Goal: Task Accomplishment & Management: Use online tool/utility

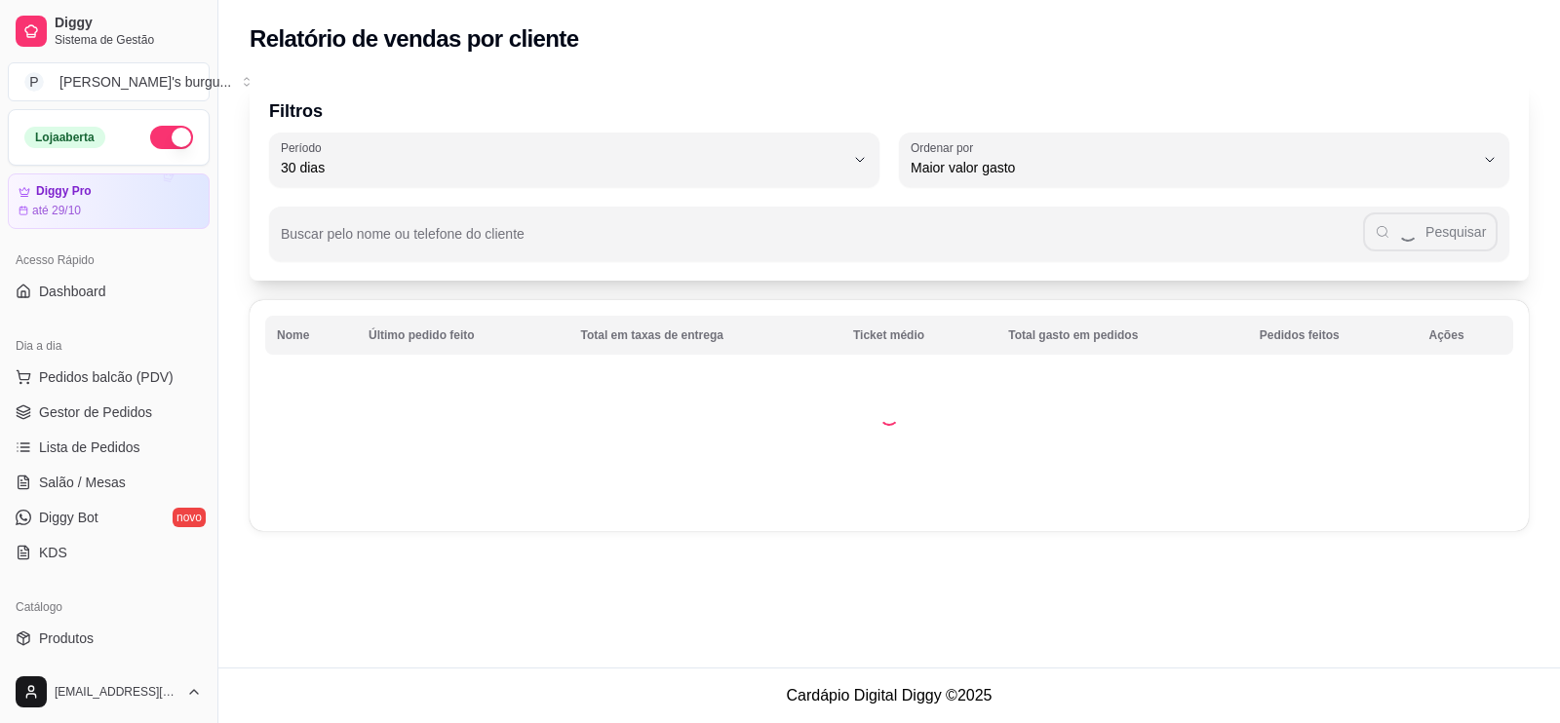
select select "30"
select select "HIGHEST_TOTAL_SPENT_WITH_ORDERS"
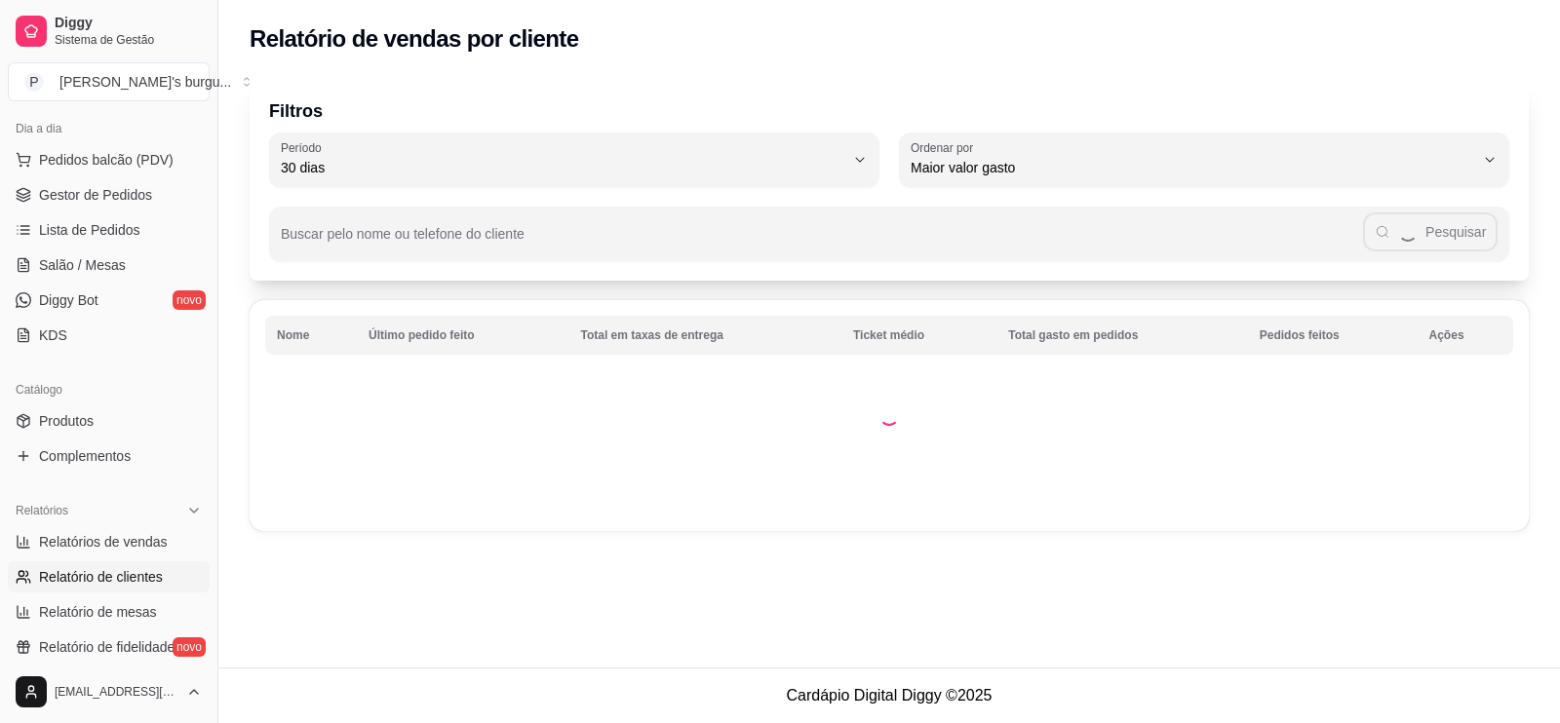
select select "ALL"
select select "0"
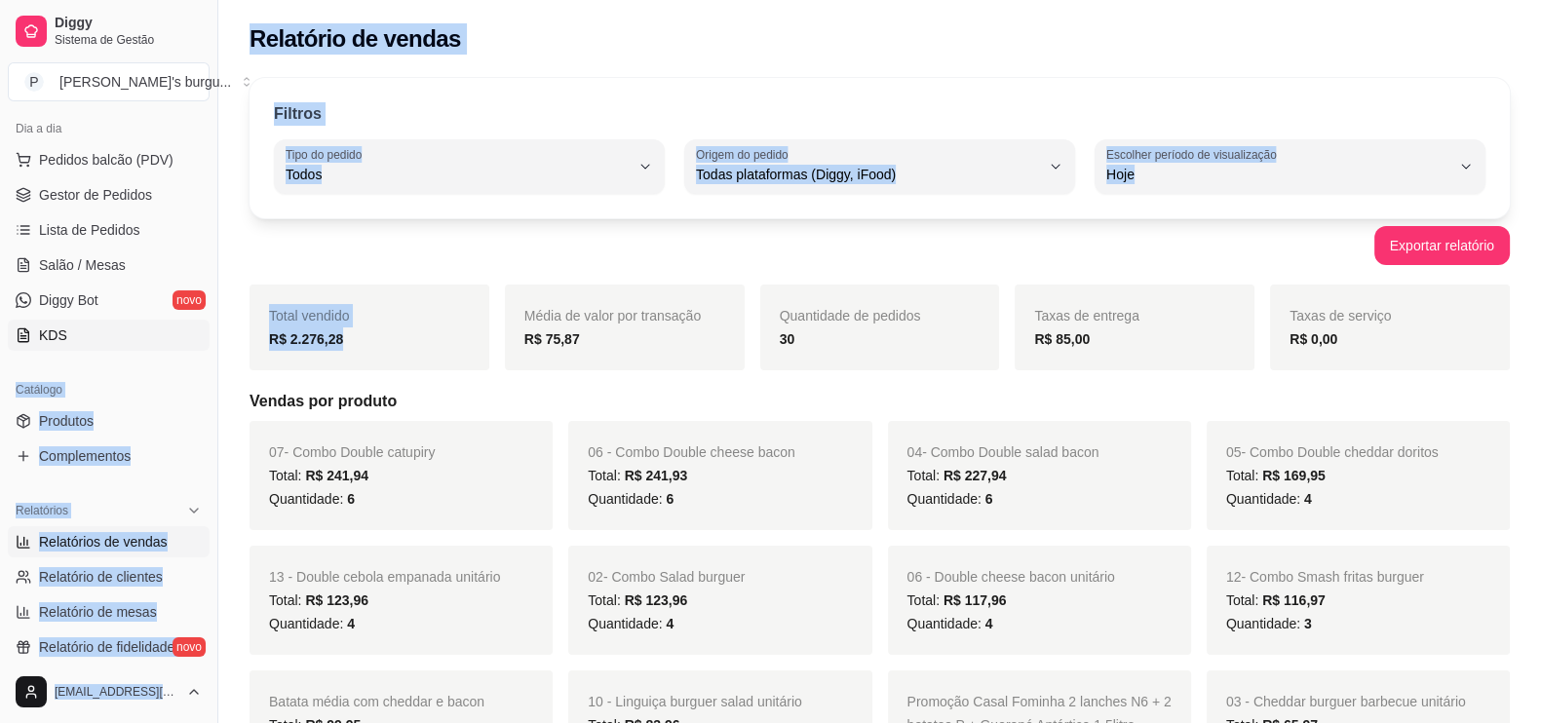
drag, startPoint x: 356, startPoint y: 329, endPoint x: 78, endPoint y: 319, distance: 278.0
click at [97, 204] on link "Gestor de Pedidos" at bounding box center [109, 194] width 202 height 31
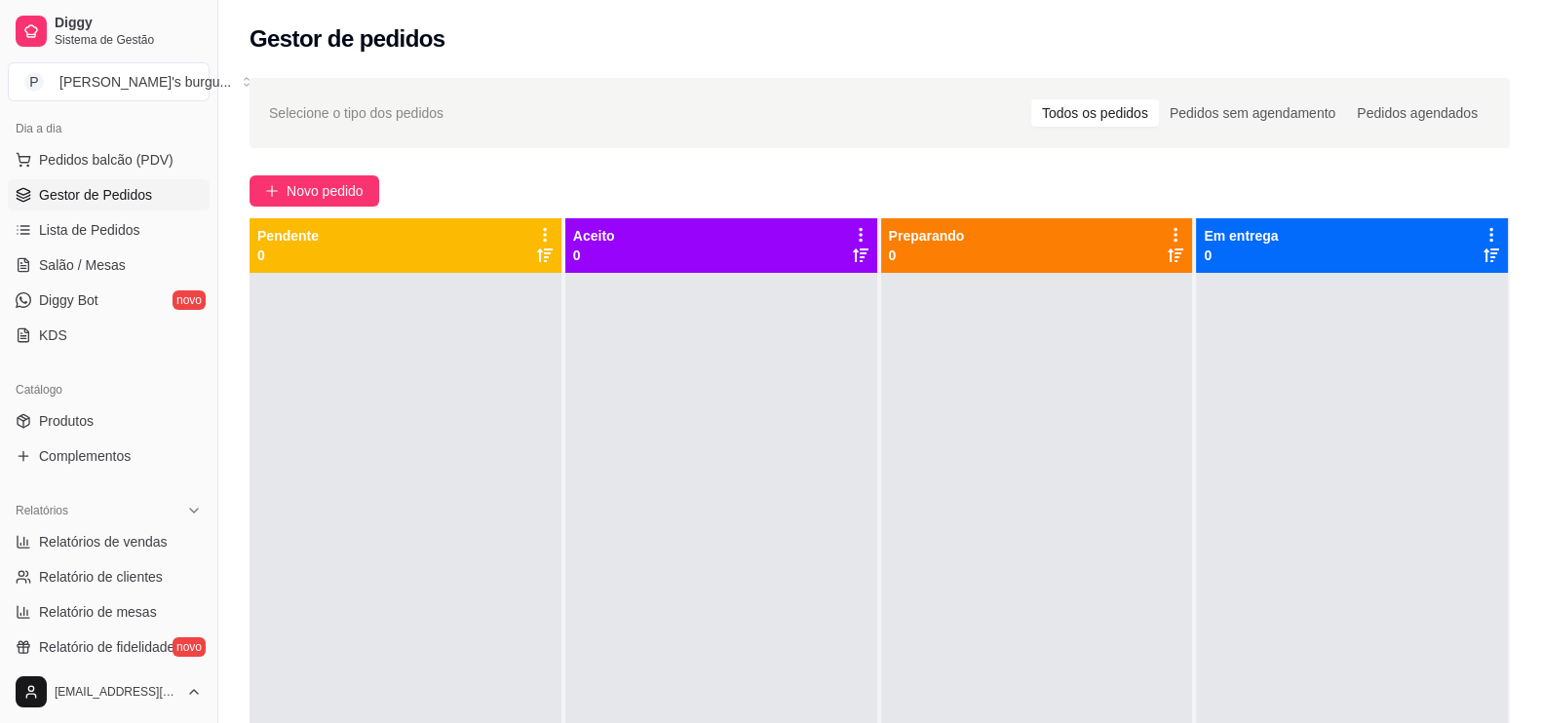
click at [373, 601] on div at bounding box center [406, 634] width 312 height 723
